Goal: Task Accomplishment & Management: Use online tool/utility

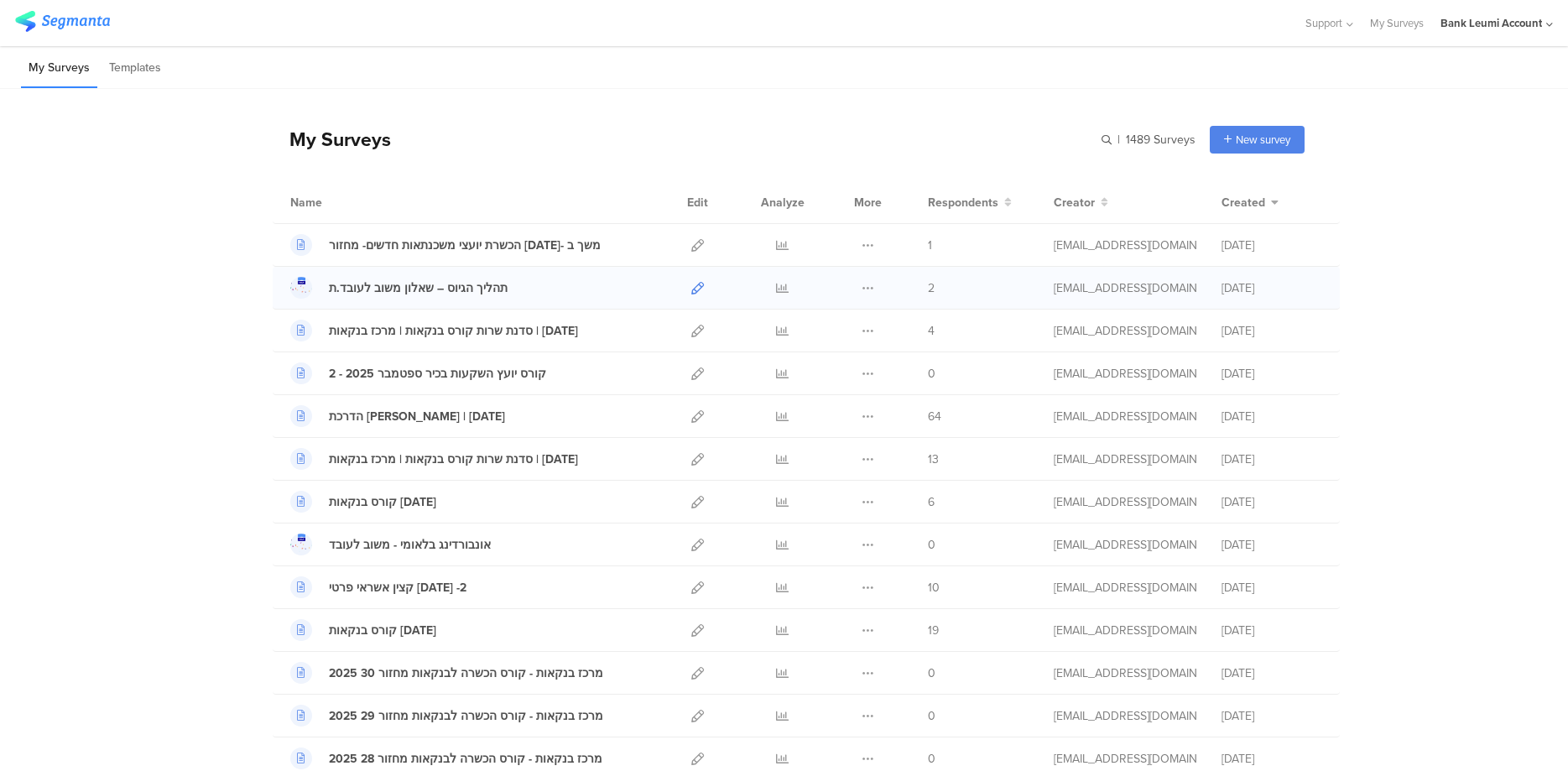
click at [698, 284] on icon at bounding box center [697, 288] width 13 height 13
click at [689, 287] on div at bounding box center [697, 287] width 36 height 42
click at [699, 293] on icon at bounding box center [697, 288] width 13 height 13
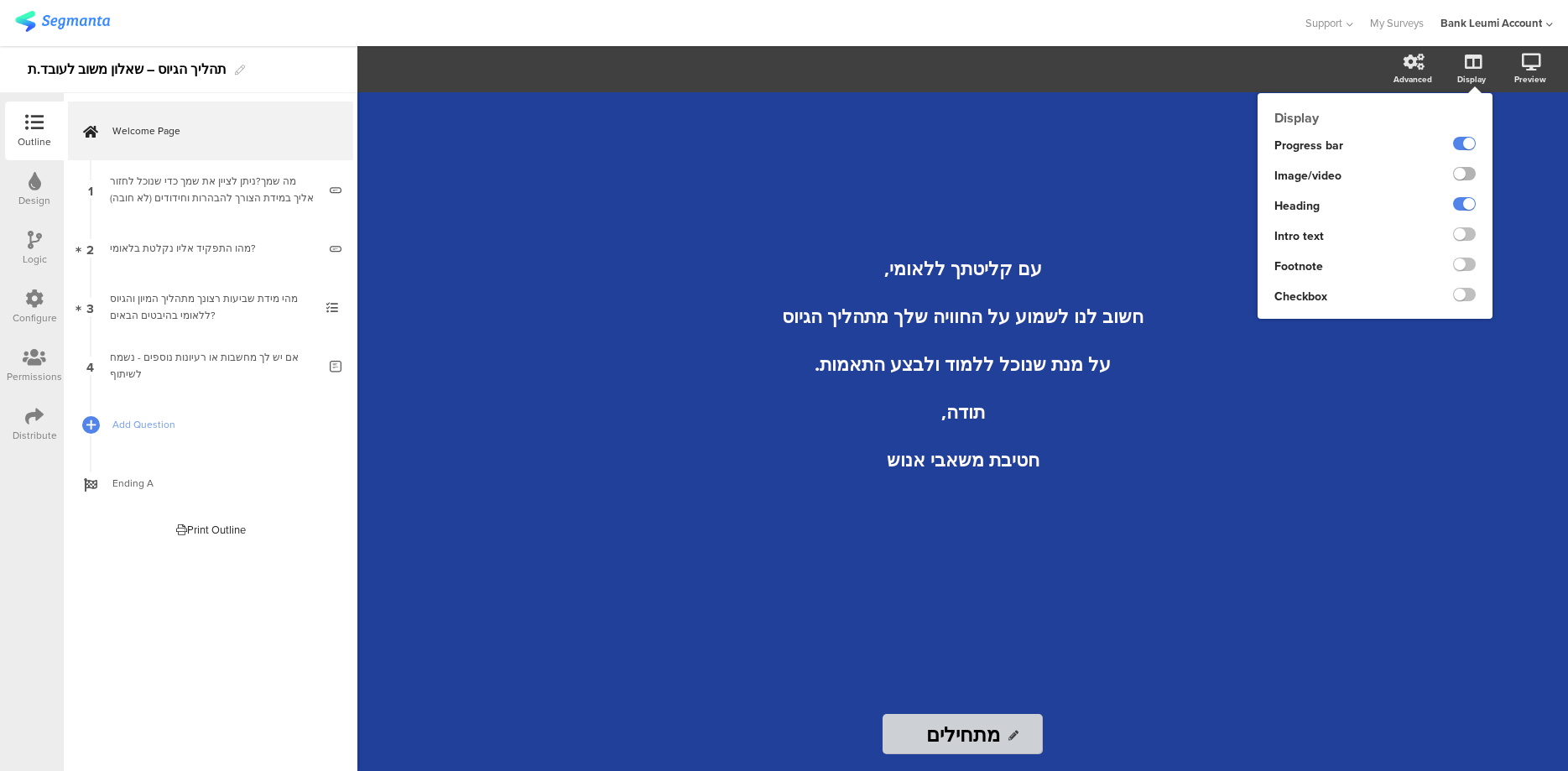
click at [1472, 177] on label at bounding box center [1464, 173] width 23 height 14
click at [0, 0] on input "checkbox" at bounding box center [0, 0] width 0 height 0
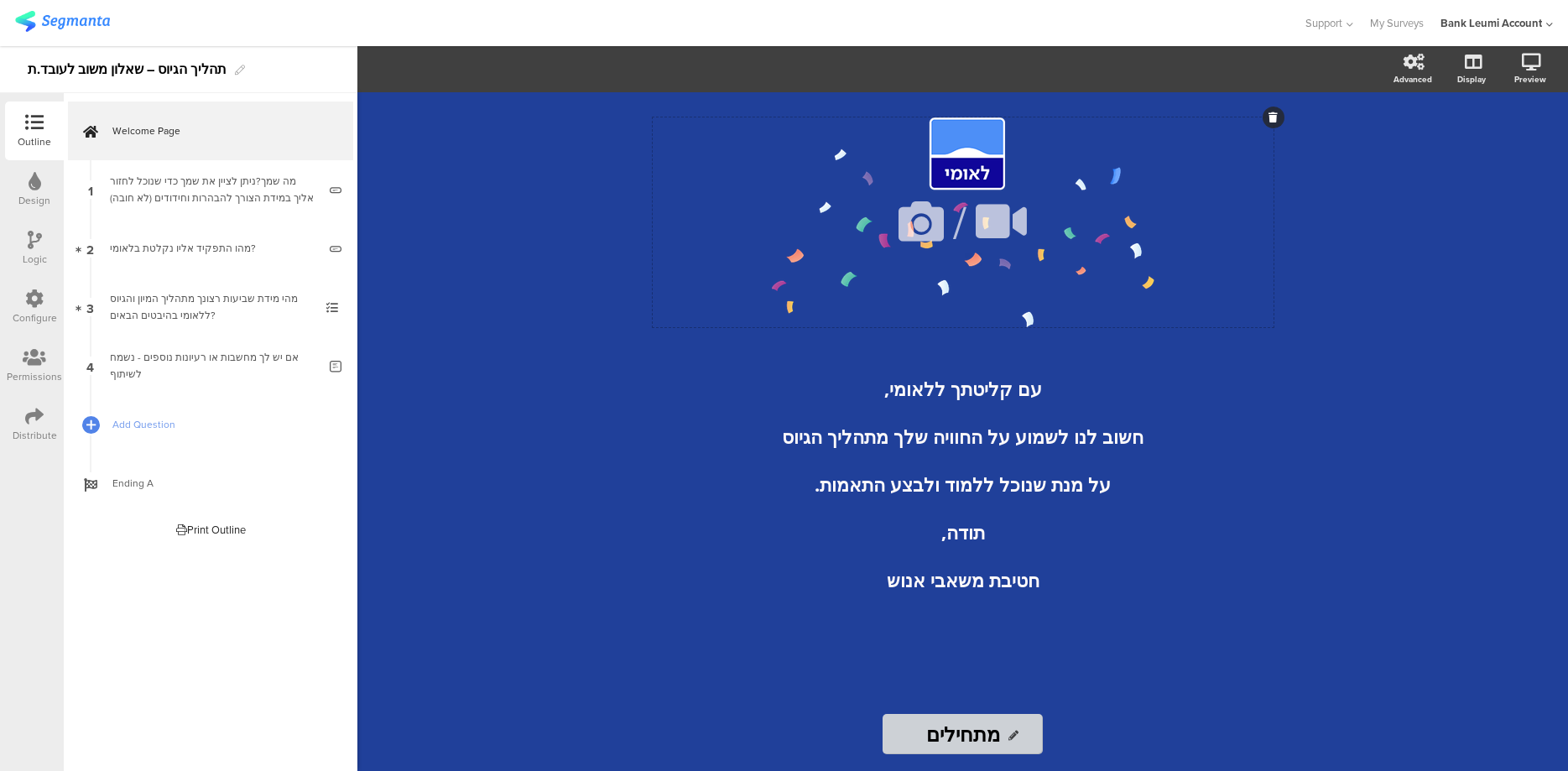
click at [916, 220] on icon at bounding box center [921, 221] width 57 height 57
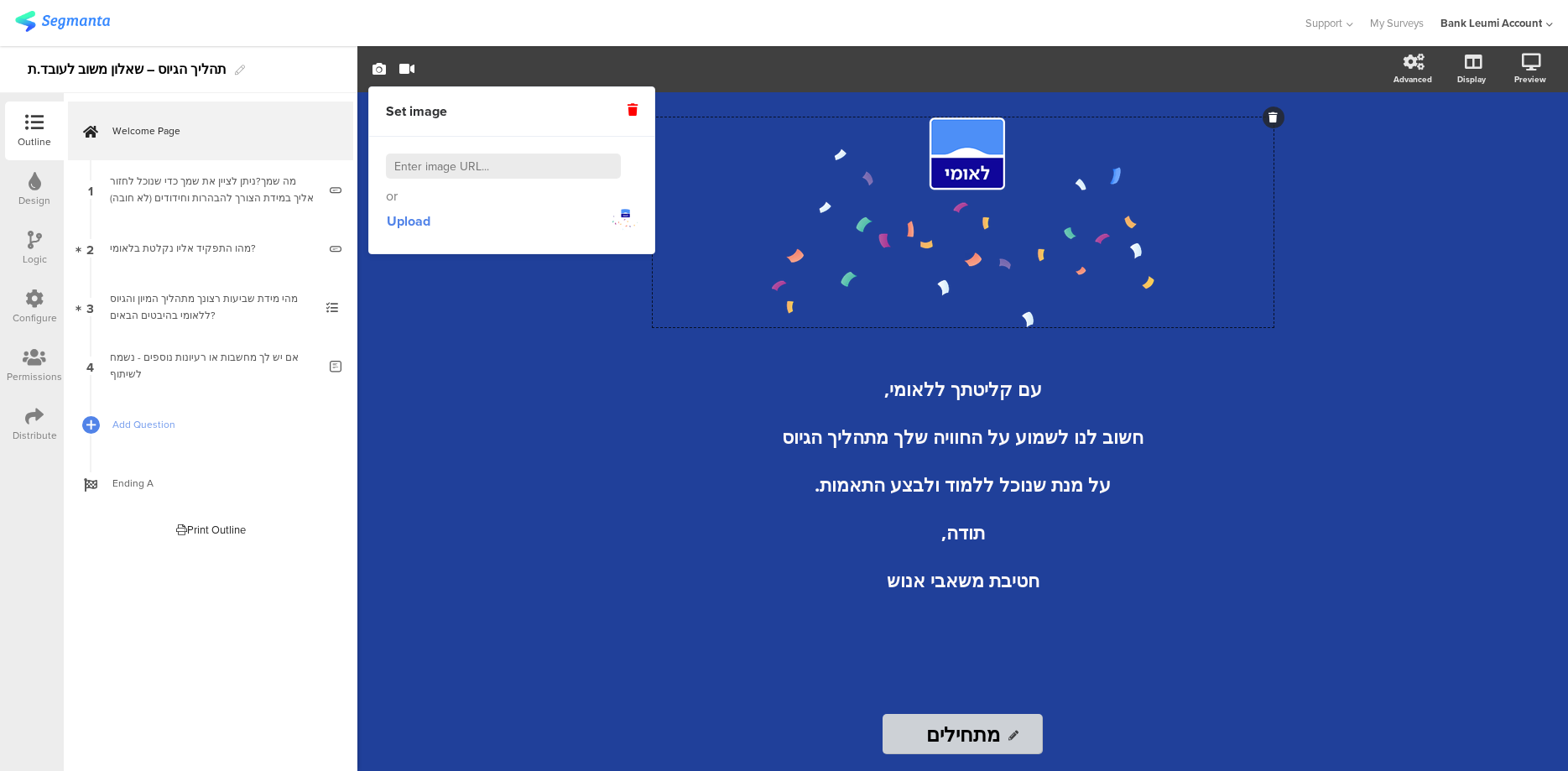
click at [632, 111] on icon at bounding box center [633, 110] width 10 height 12
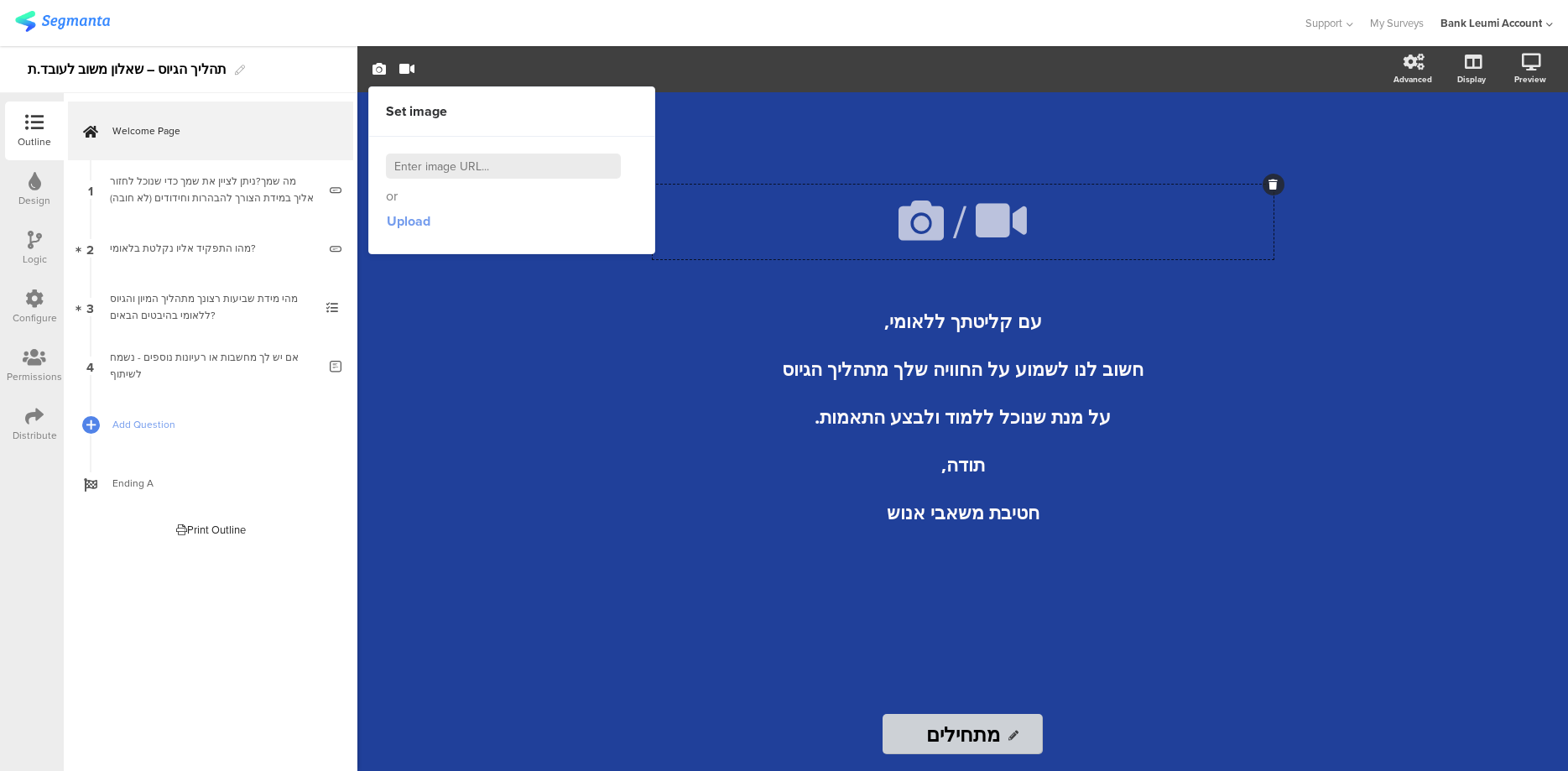
click at [406, 219] on span "Upload" at bounding box center [408, 221] width 44 height 20
click at [1189, 751] on div "מתחילים מתחילים" at bounding box center [963, 734] width 671 height 40
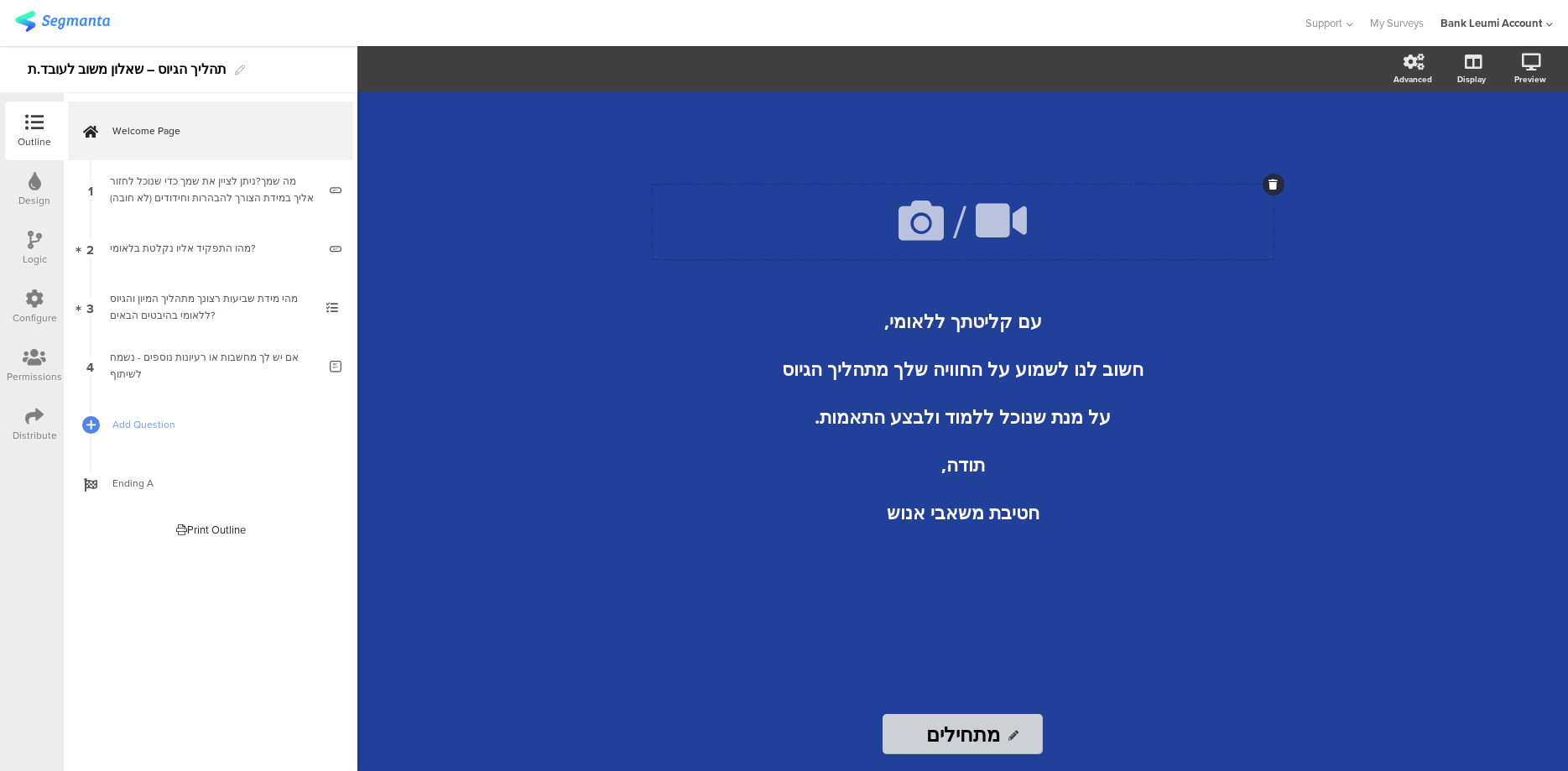
click at [928, 220] on icon at bounding box center [921, 220] width 57 height 57
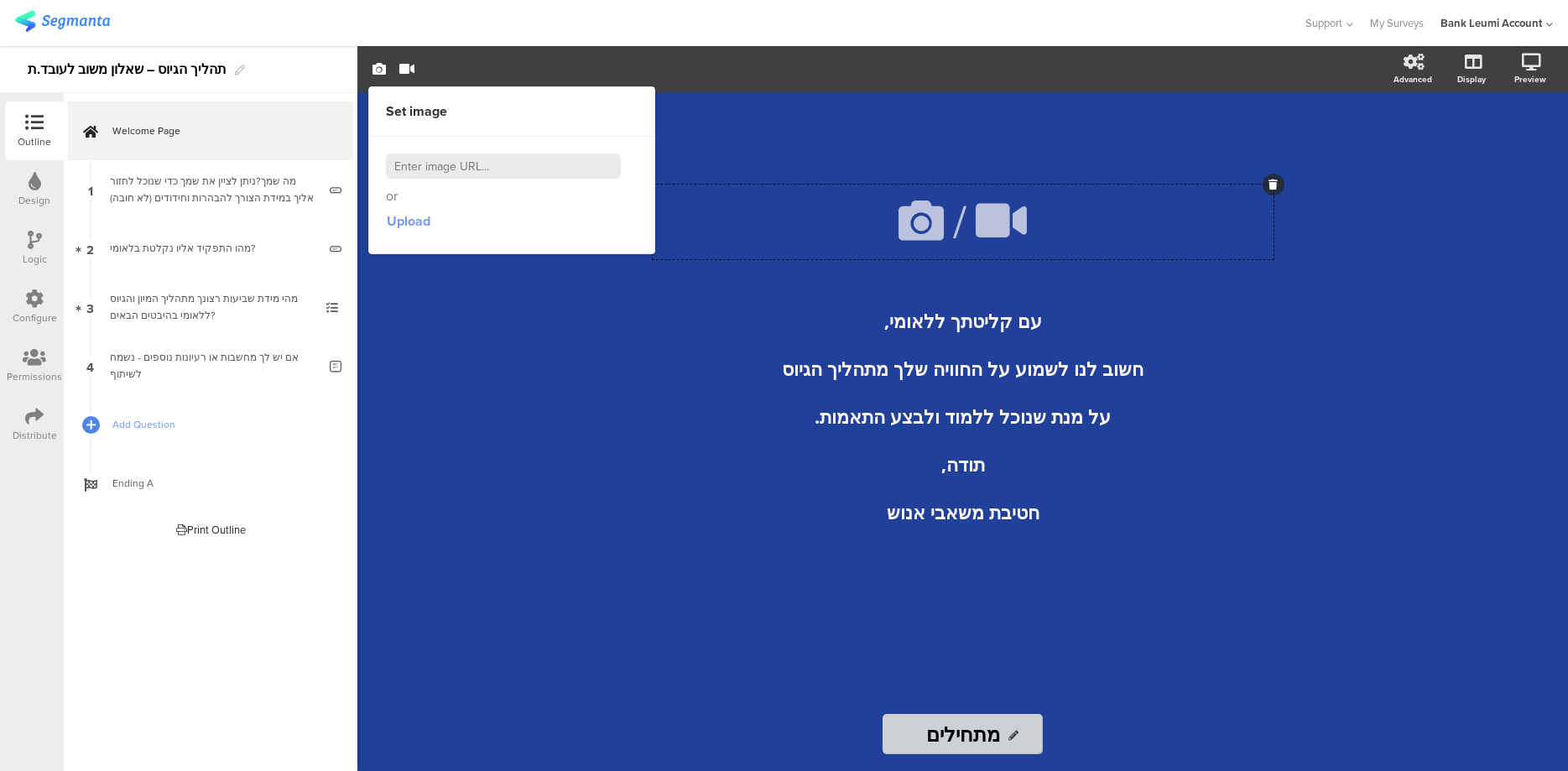
click at [412, 218] on span "Upload" at bounding box center [408, 221] width 44 height 20
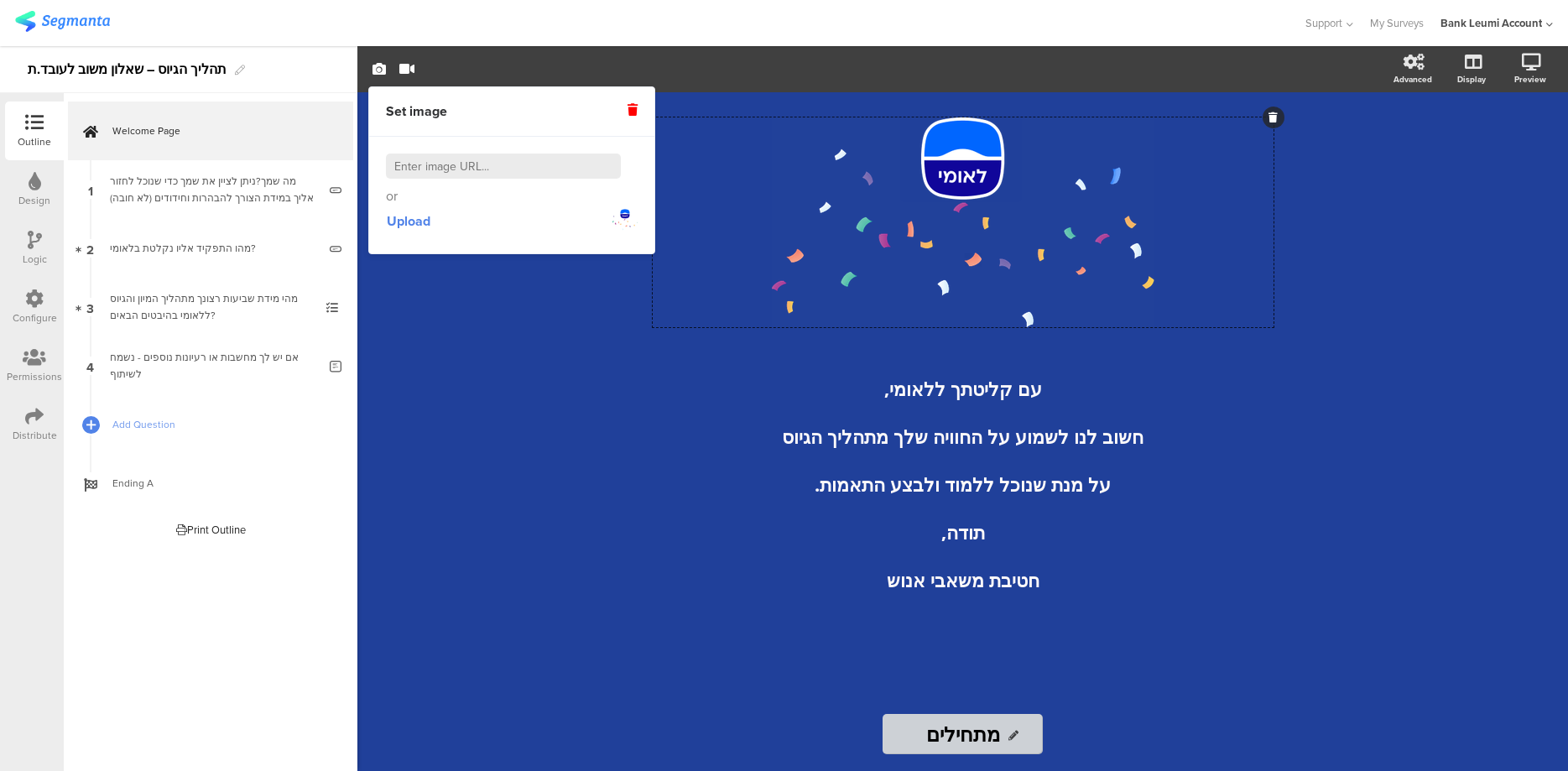
click at [1403, 408] on div "/ עם קליטתך ללאומי, חשוב לנו לשמוע על החוויה שלך מתהליך הגיוס על מנת שנוכל ללמו…" at bounding box center [963, 431] width 1211 height 679
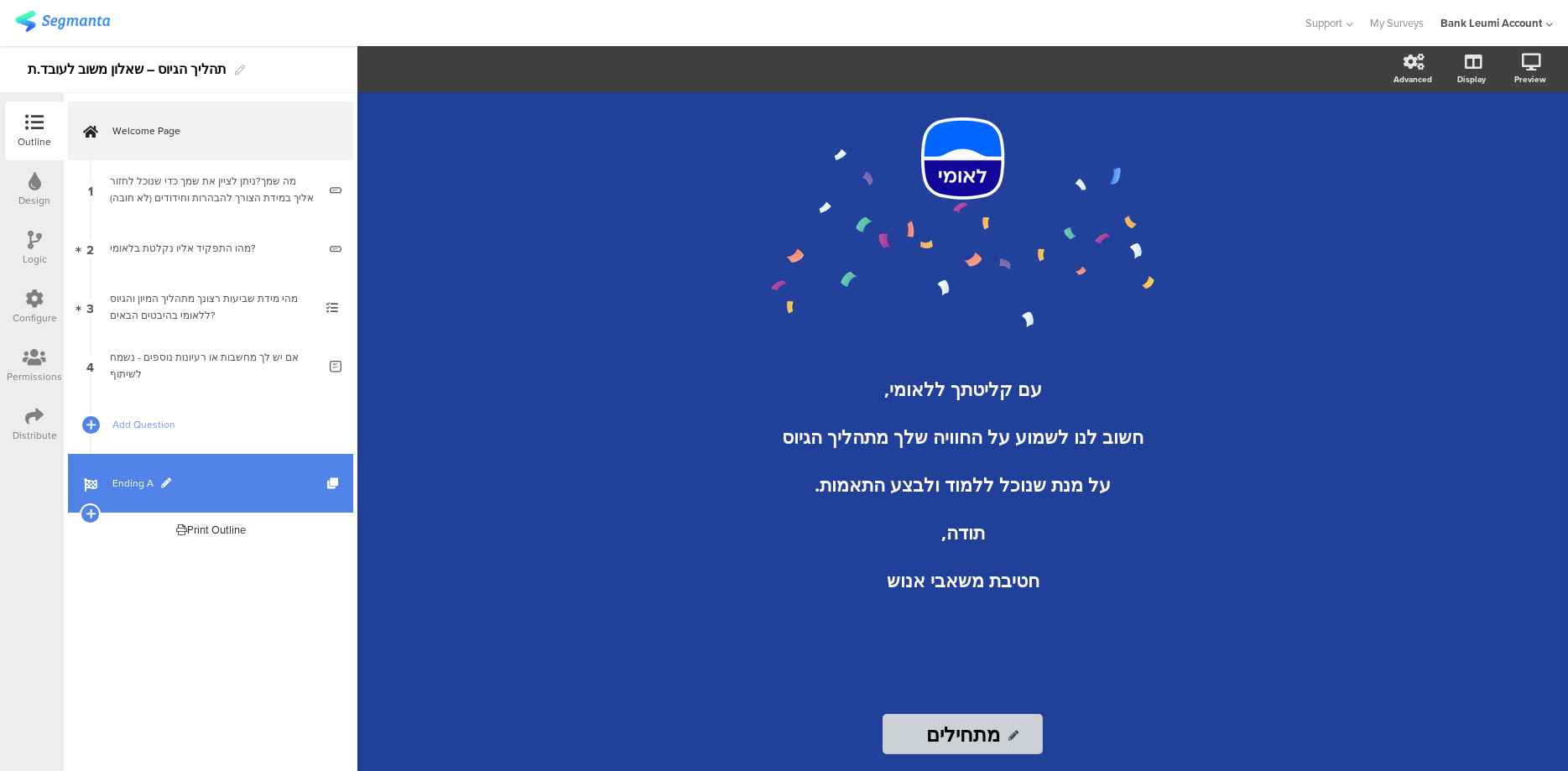
click at [133, 477] on span "Ending A" at bounding box center [219, 483] width 214 height 17
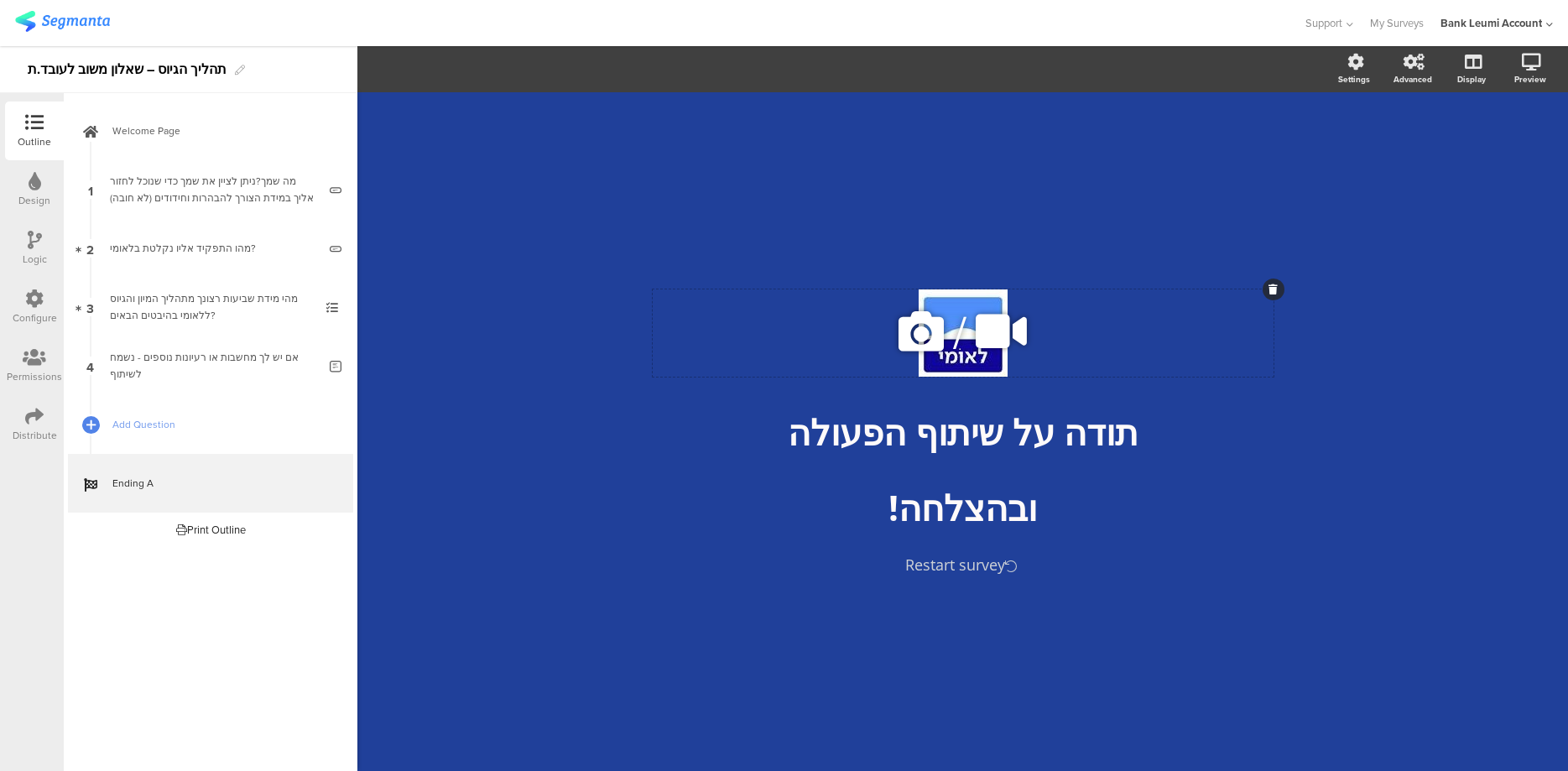
click at [922, 330] on icon at bounding box center [921, 331] width 57 height 57
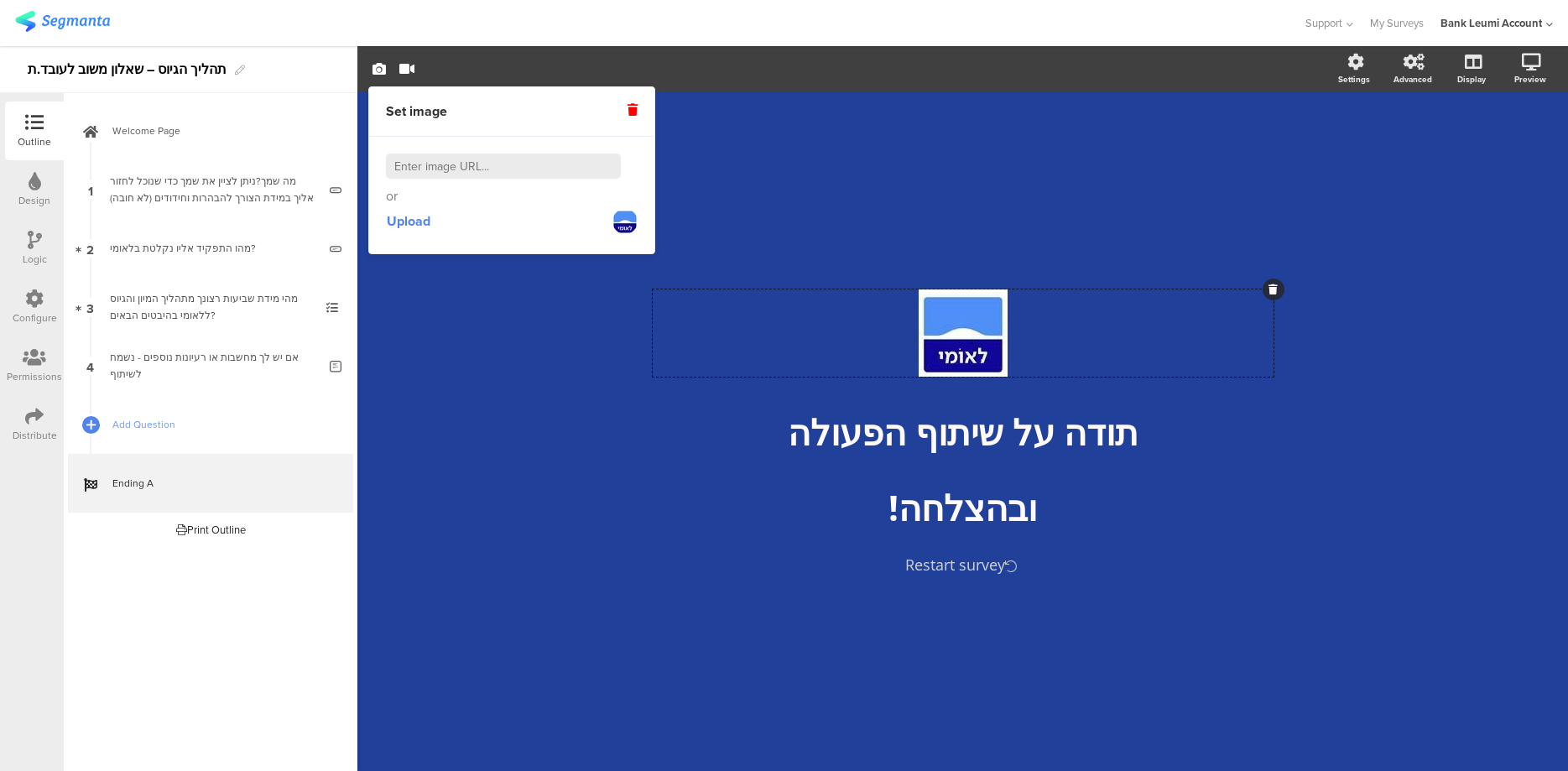
click at [635, 108] on icon at bounding box center [633, 110] width 10 height 12
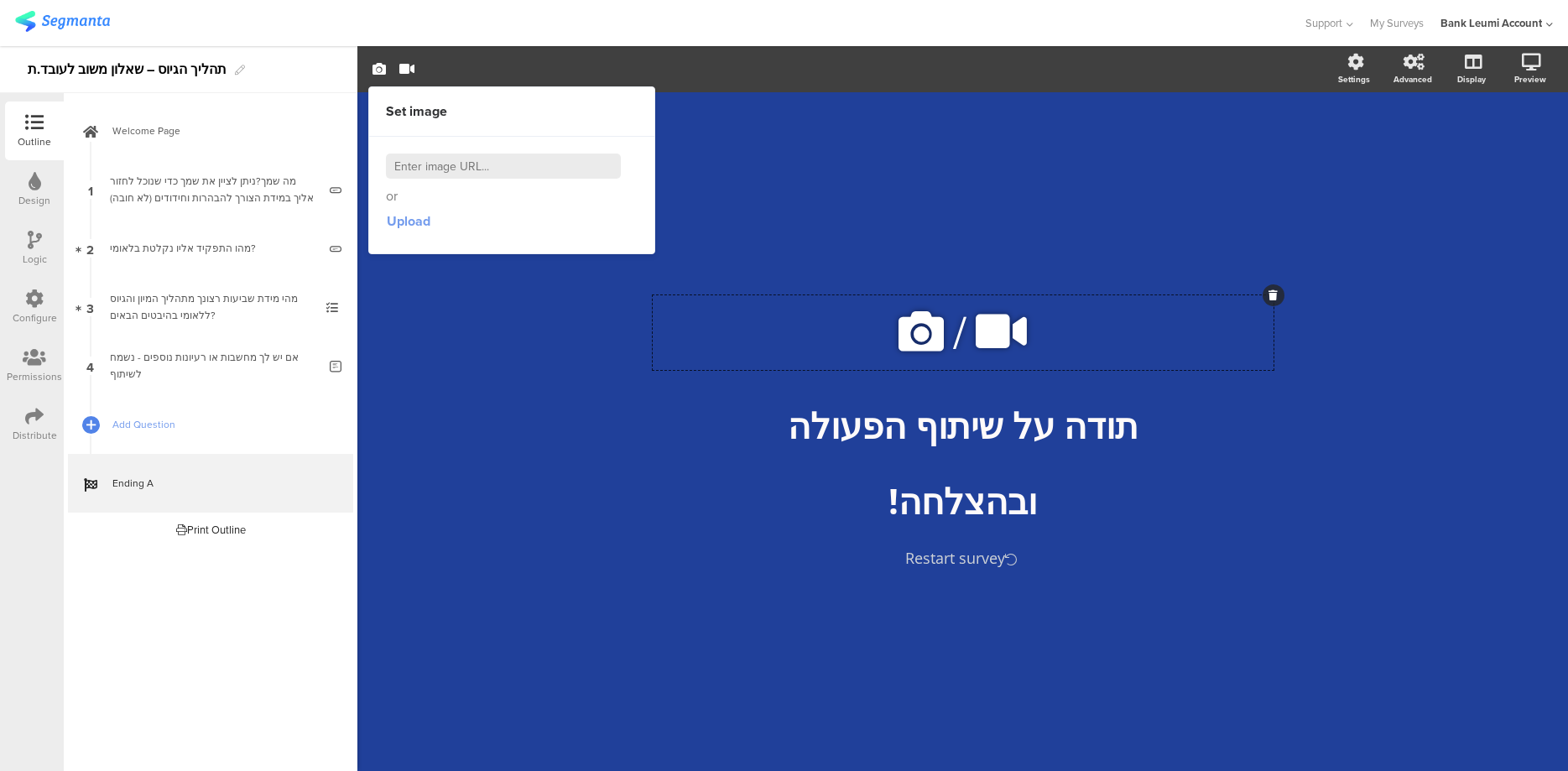
click at [417, 216] on span "Upload" at bounding box center [408, 221] width 44 height 20
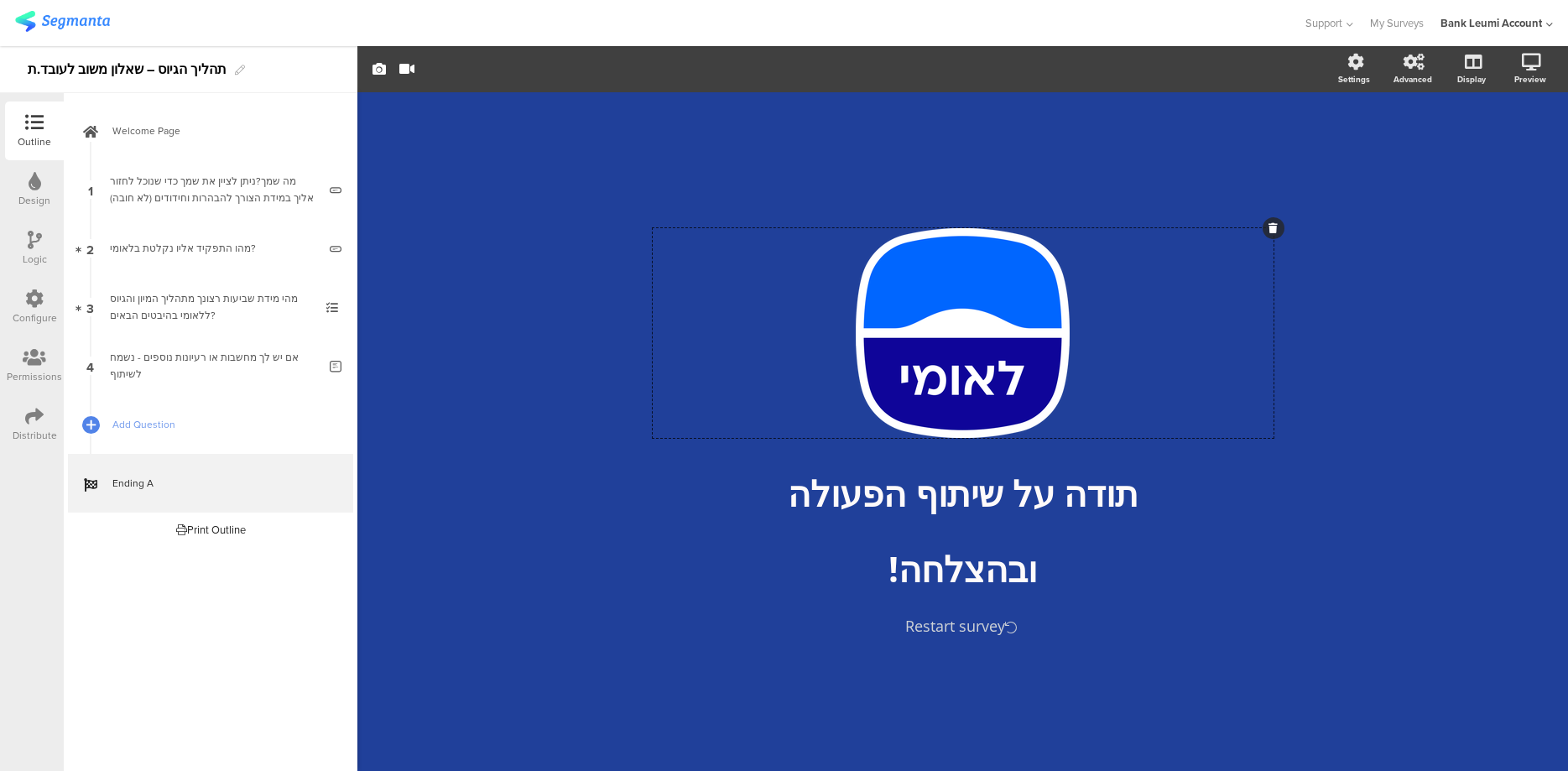
click at [1369, 249] on div "/ תודה על שיתוף הפעולה תודה על שיתוף הפעולה ובהצלחה! ובהצלחה! Restart survey" at bounding box center [963, 431] width 1211 height 679
click at [1471, 151] on icon at bounding box center [1470, 150] width 18 height 16
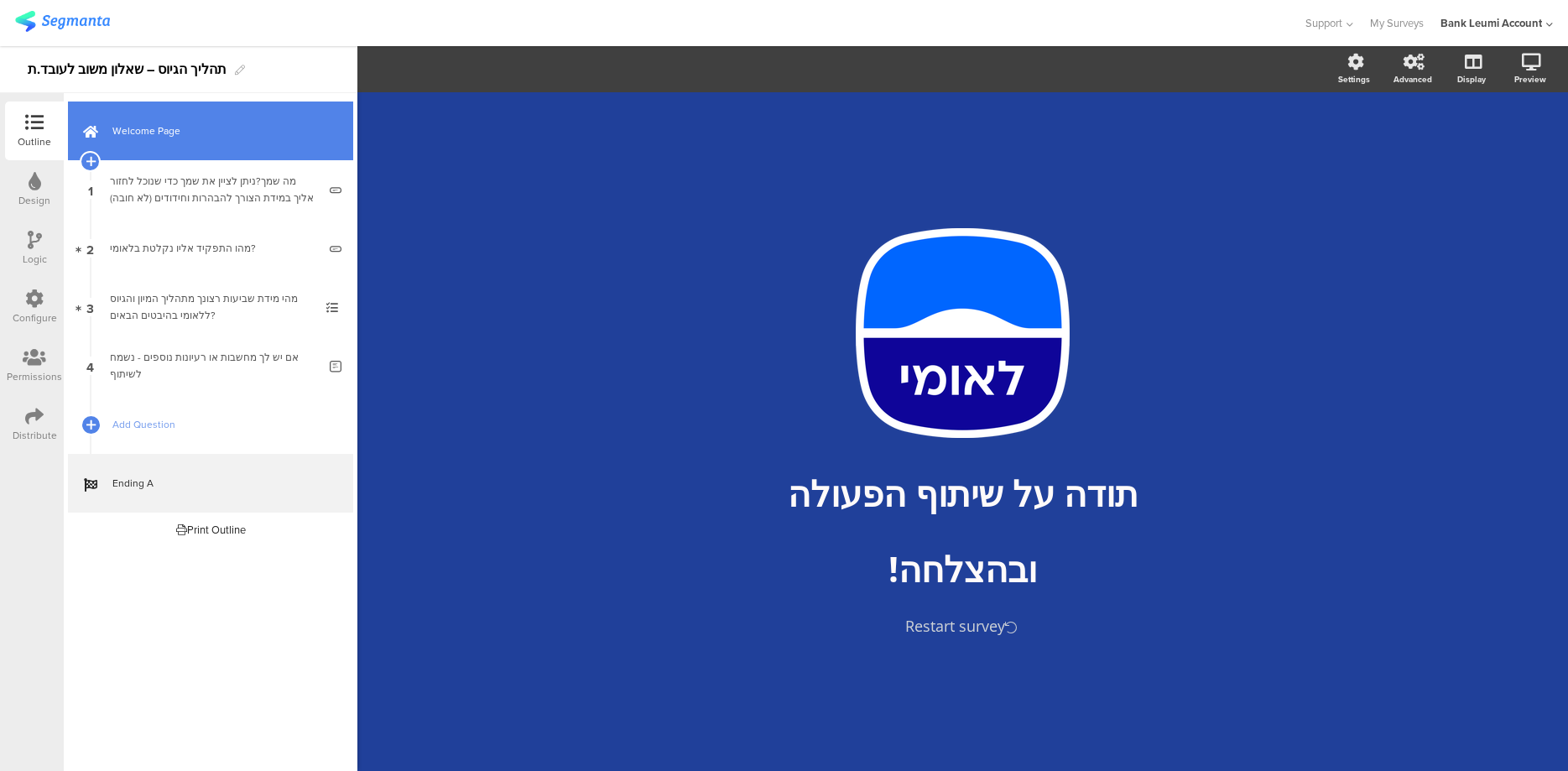
click at [155, 137] on span "Welcome Page" at bounding box center [219, 130] width 214 height 17
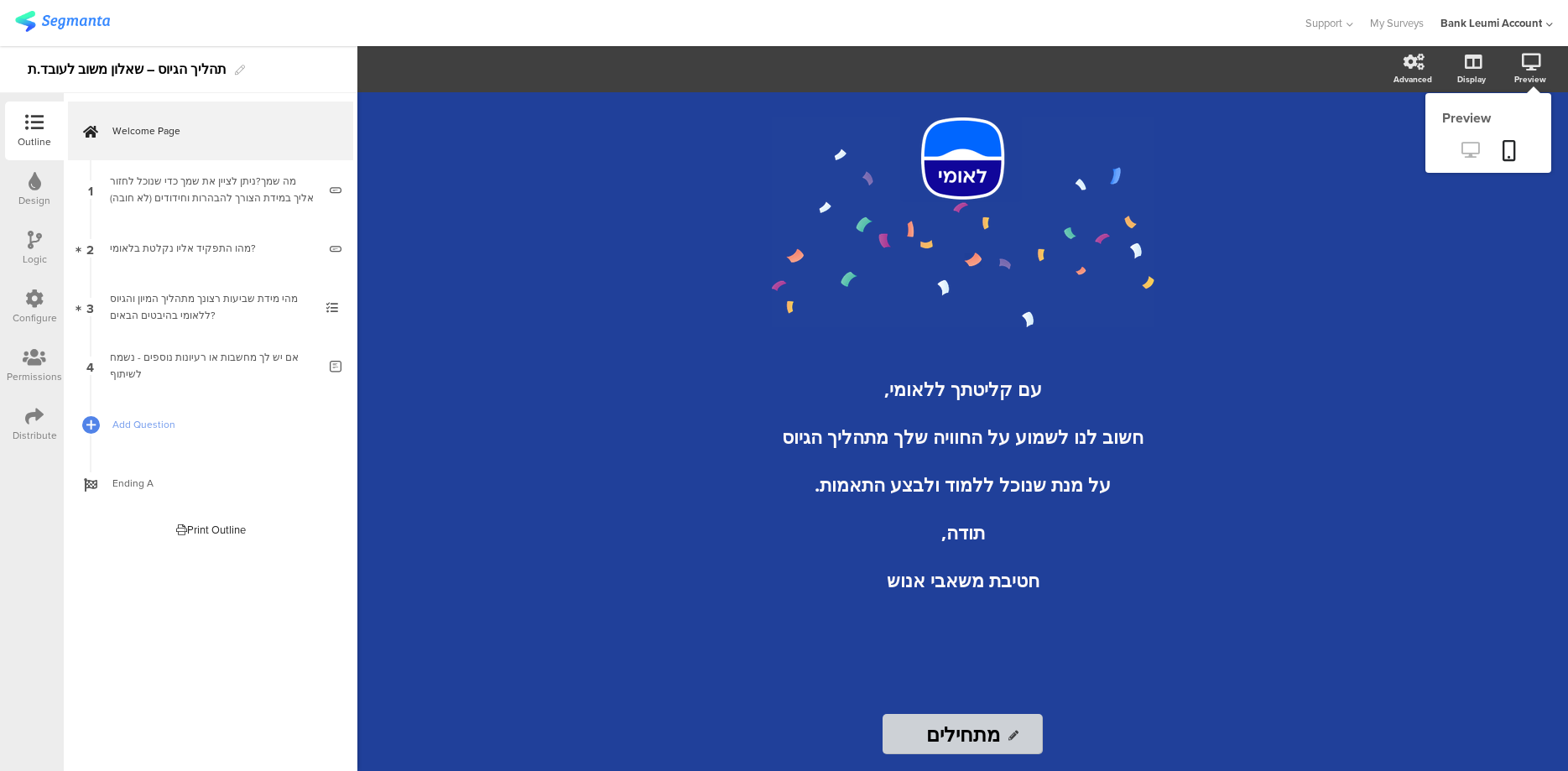
click at [1467, 147] on icon at bounding box center [1470, 150] width 18 height 16
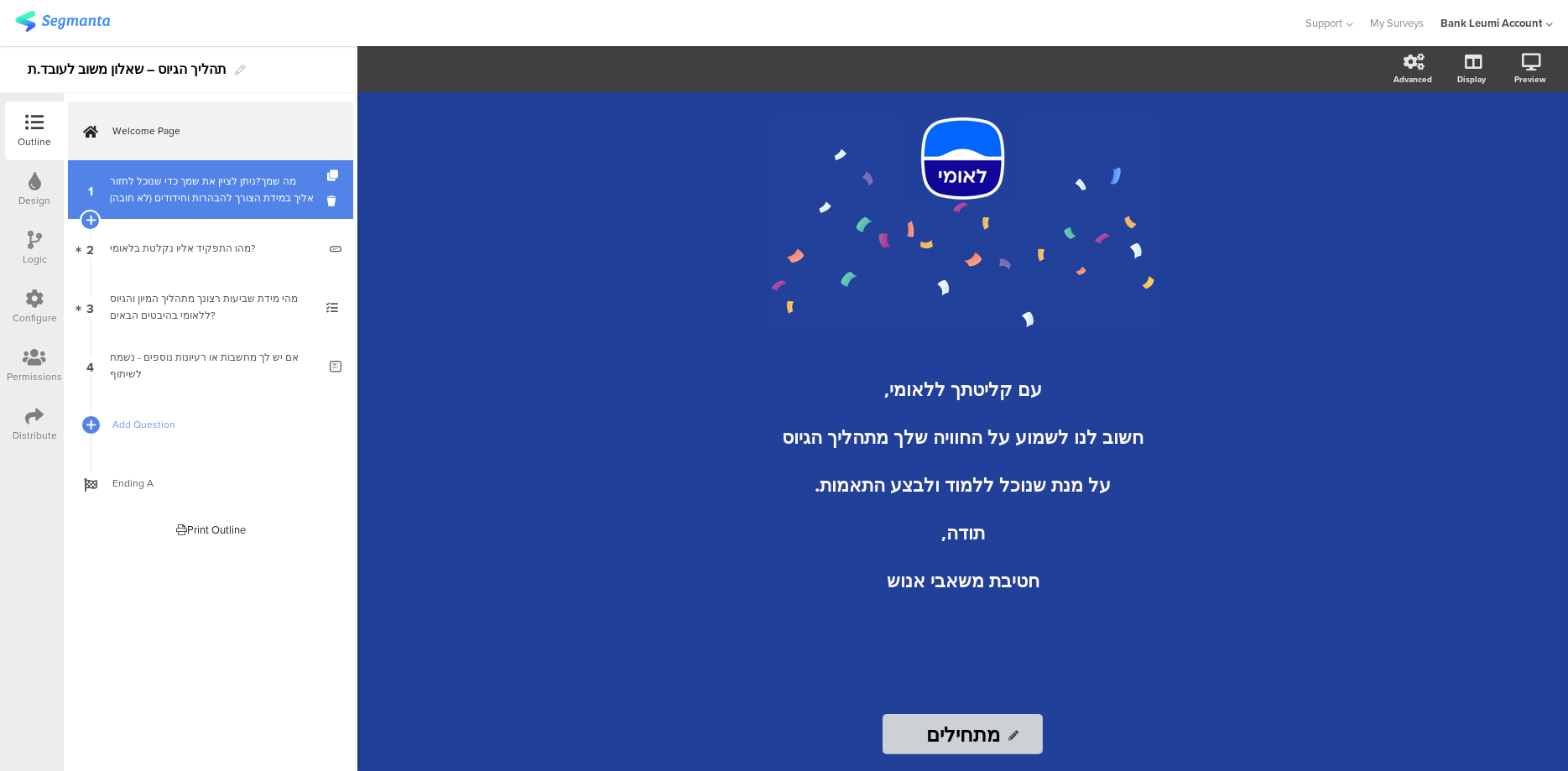
click at [161, 179] on div "מה שמך?ניתן לציין את שמך כדי שנוכל לחזור אליך במידת הצורך להבהרות וחידודים (לא …" at bounding box center [214, 189] width 208 height 33
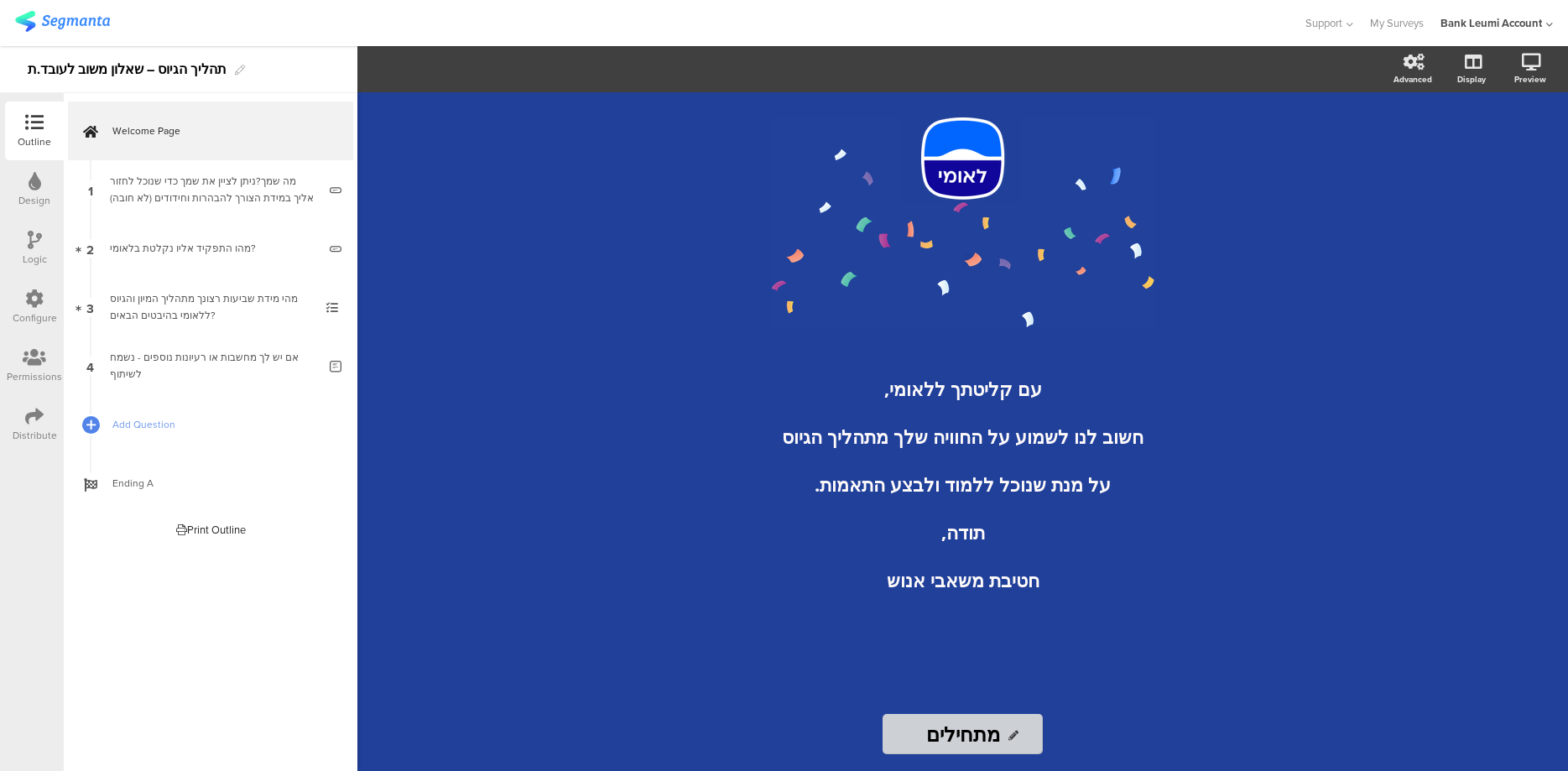
click at [1369, 370] on div "/ עם קליטתך ללאומי, חשוב לנו לשמוע על החוויה שלך מתהליך הגיוס על מנת שנוכל ללמו…" at bounding box center [963, 431] width 1211 height 679
click at [964, 729] on input "מתחילים" at bounding box center [963, 734] width 161 height 40
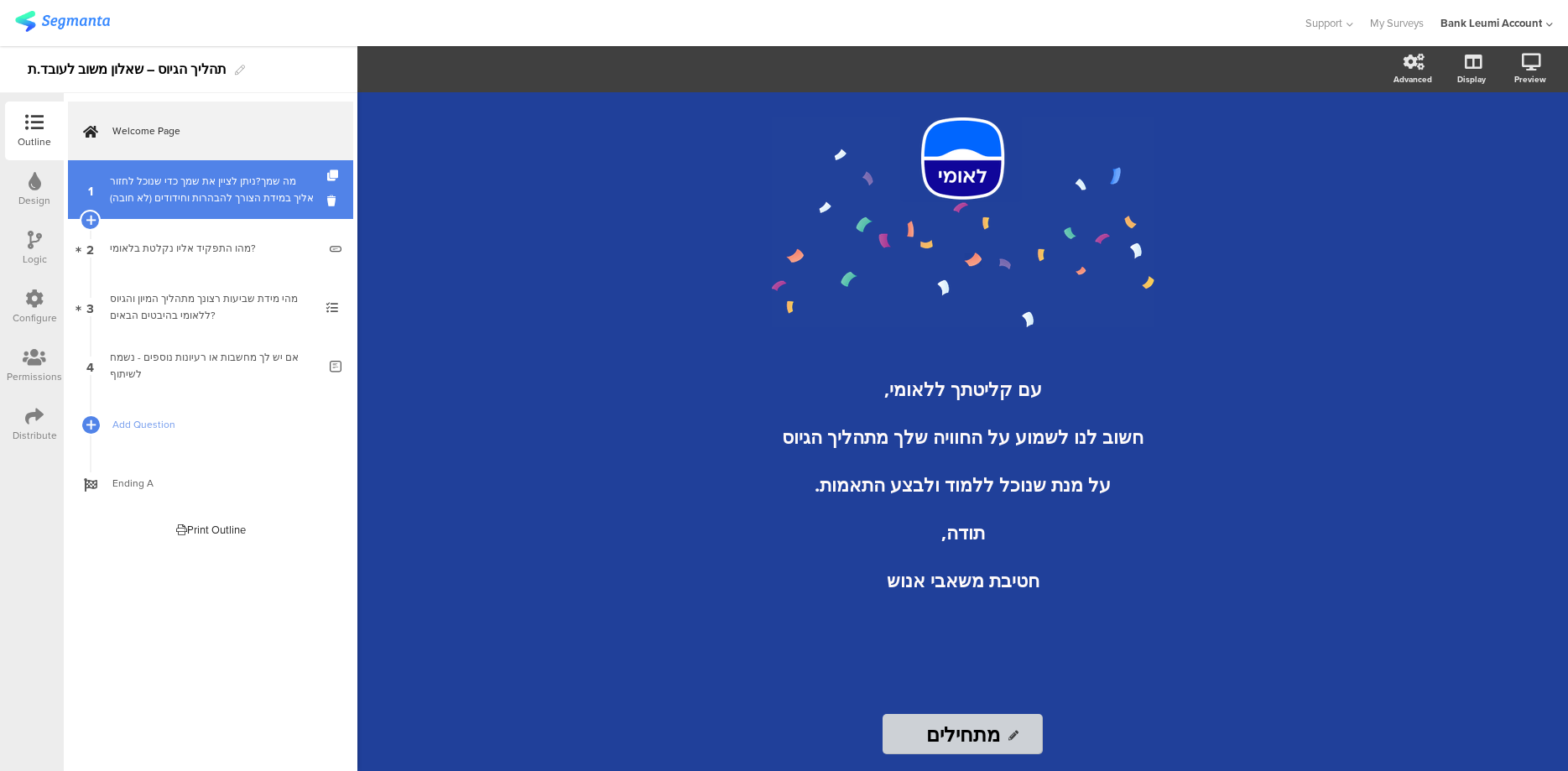
click at [221, 196] on div "מה שמך?ניתן לציין את שמך כדי שנוכל לחזור אליך במידת הצורך להבהרות וחידודים (לא …" at bounding box center [214, 189] width 208 height 33
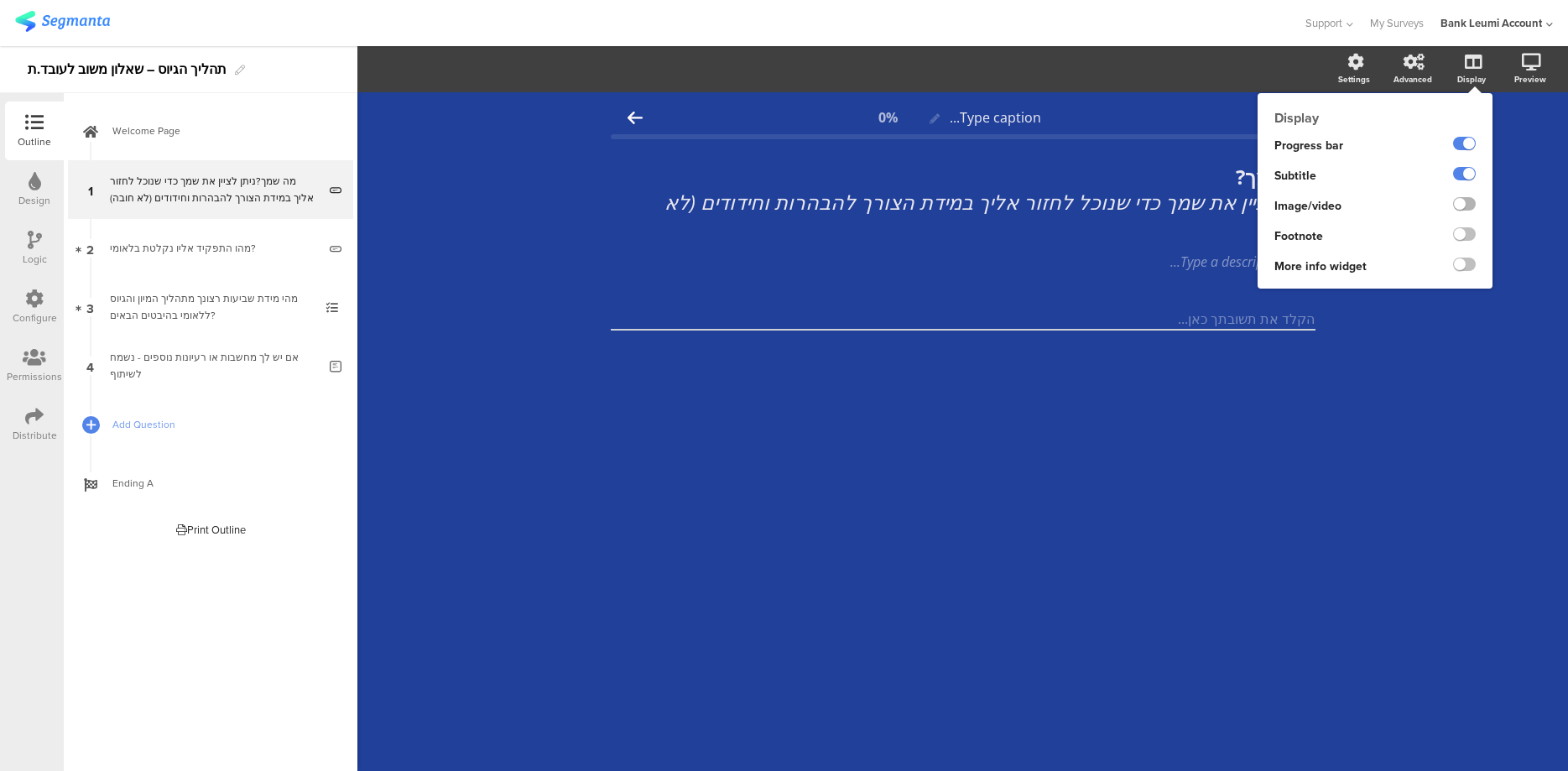
click at [1471, 206] on label at bounding box center [1464, 204] width 23 height 14
click at [0, 0] on input "checkbox" at bounding box center [0, 0] width 0 height 0
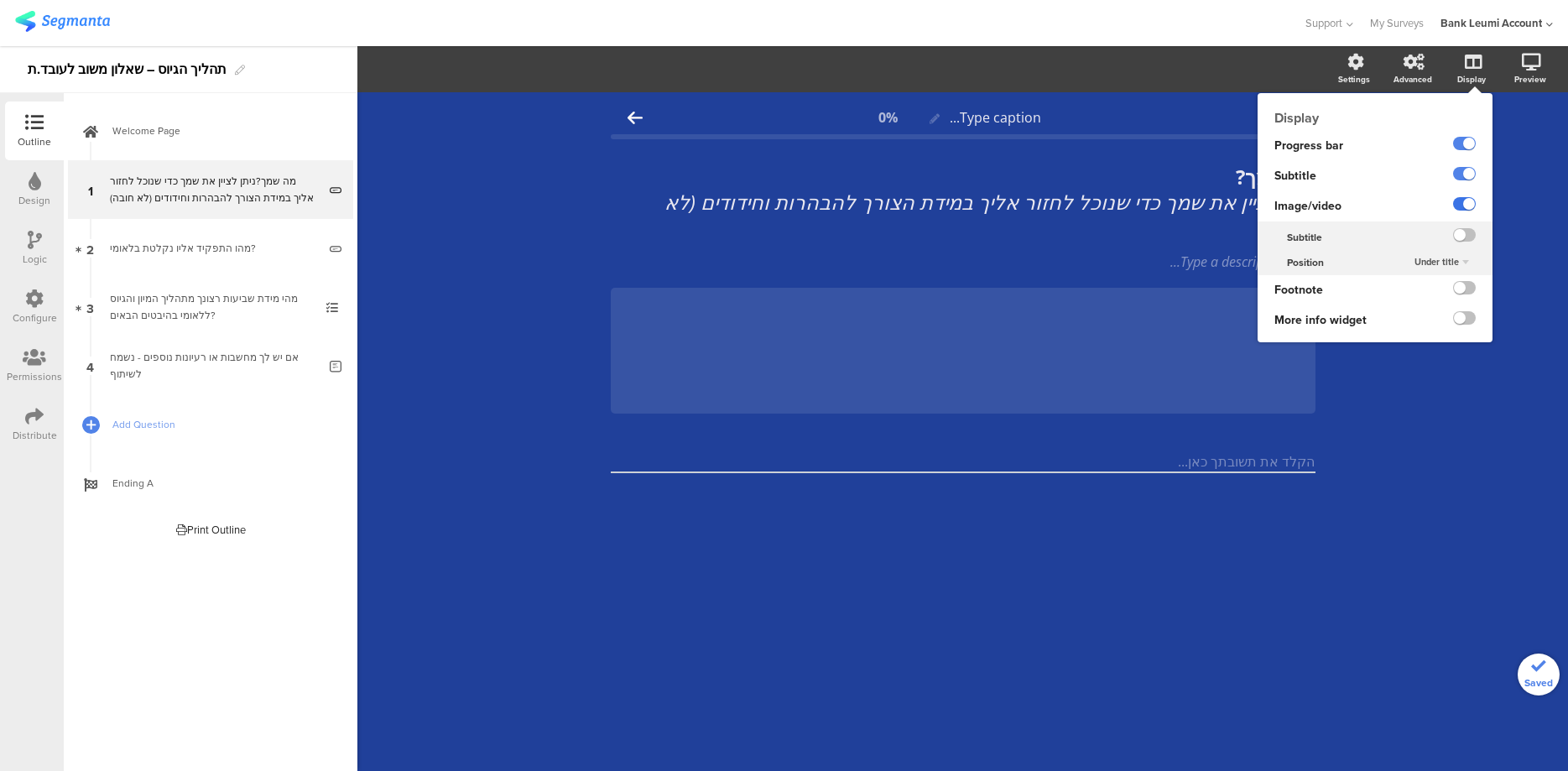
click at [1457, 209] on label at bounding box center [1464, 204] width 23 height 14
click at [0, 0] on input "checkbox" at bounding box center [0, 0] width 0 height 0
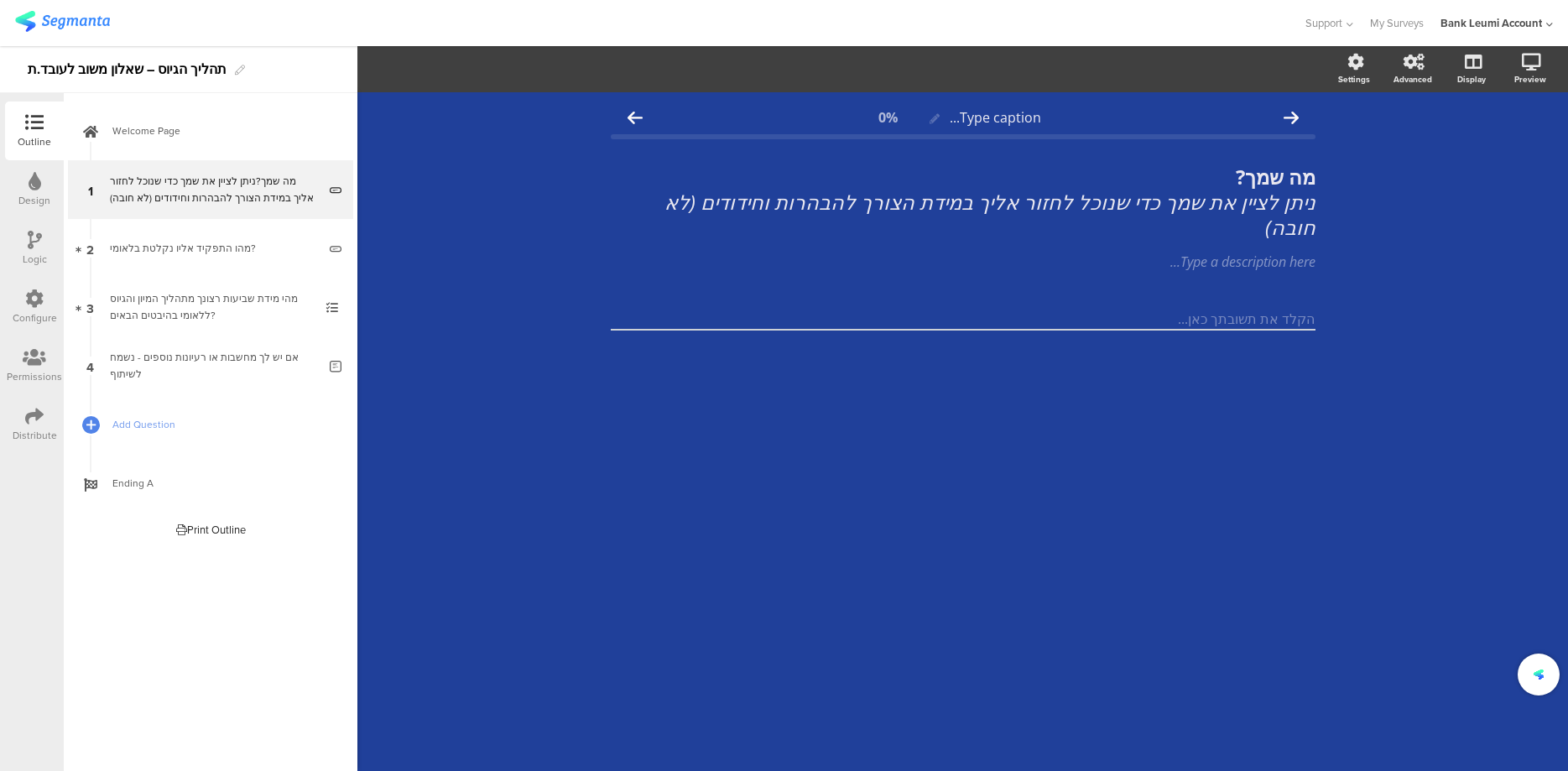
click at [1497, 458] on div "Type caption... 0% מה שמך? ניתן לציין את שמך כדי שנוכל לחזור אליך במידת הצורך ל…" at bounding box center [963, 431] width 1211 height 679
